Goal: Transaction & Acquisition: Purchase product/service

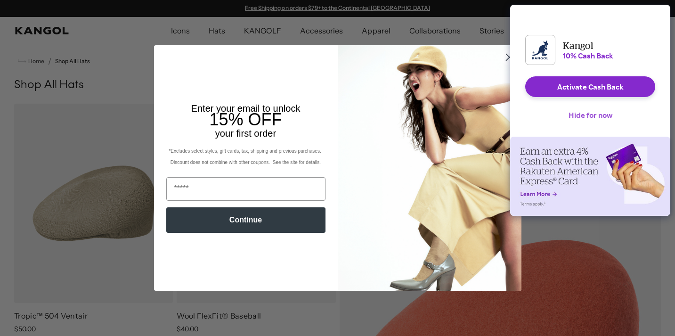
click at [582, 123] on button "Hide for now" at bounding box center [590, 115] width 59 height 21
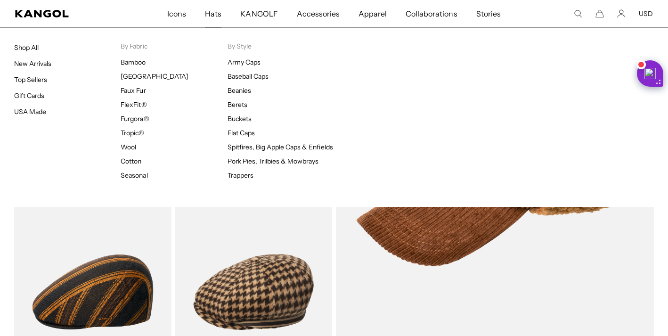
scroll to position [0, 194]
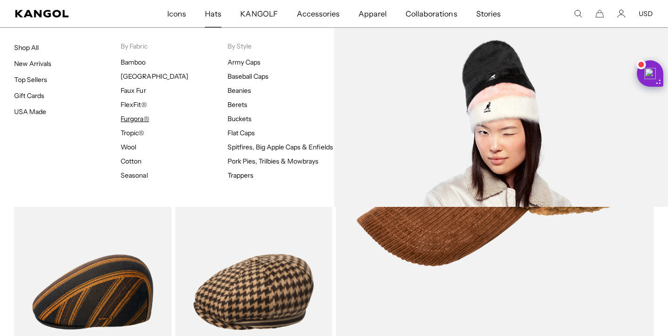
click at [144, 120] on link "Furgora®" at bounding box center [135, 119] width 28 height 8
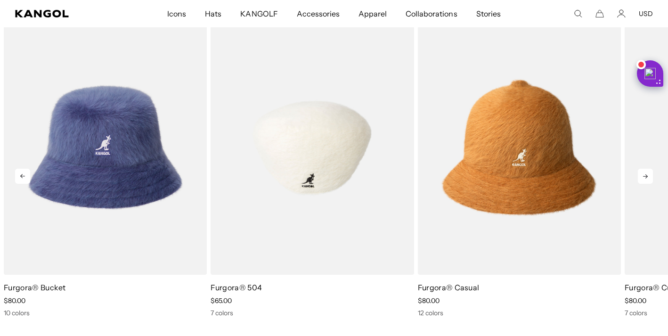
click at [344, 184] on img "2 of 9" at bounding box center [312, 147] width 203 height 255
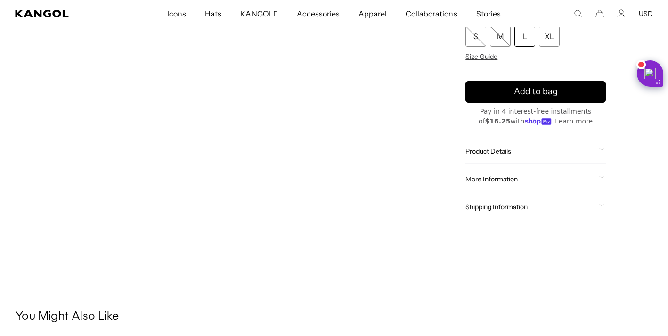
scroll to position [320, 0]
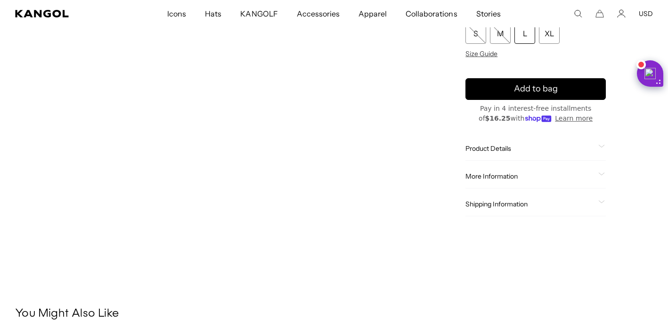
click at [502, 154] on div "Product Details The Furgora 504 combines our iconic fabric & cap shape to creat…" at bounding box center [536, 149] width 140 height 24
click at [500, 149] on span "Product Details" at bounding box center [530, 148] width 129 height 8
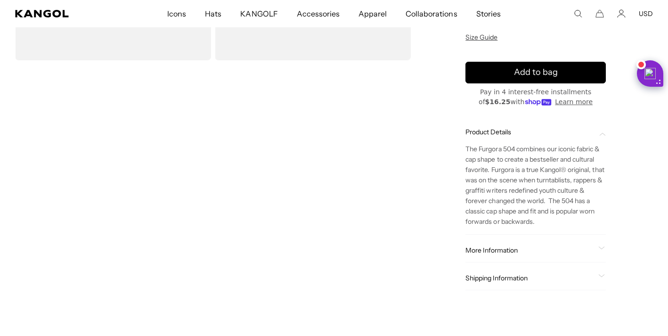
scroll to position [0, 0]
click at [538, 252] on span "More Information" at bounding box center [530, 250] width 129 height 8
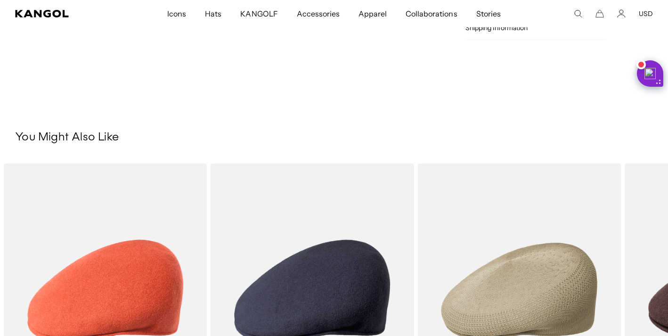
scroll to position [0, 194]
